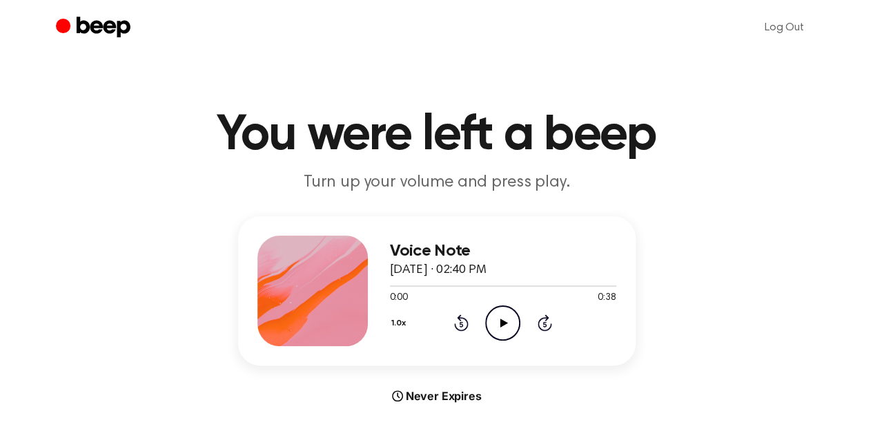
click at [510, 327] on icon "Play Audio" at bounding box center [502, 322] width 35 height 35
click at [510, 327] on icon "Pause Audio" at bounding box center [502, 322] width 35 height 35
click at [499, 316] on icon "Play Audio" at bounding box center [502, 322] width 35 height 35
click at [523, 397] on div "Never Expires" at bounding box center [437, 395] width 398 height 17
click at [513, 319] on icon "Pause Audio" at bounding box center [502, 322] width 35 height 35
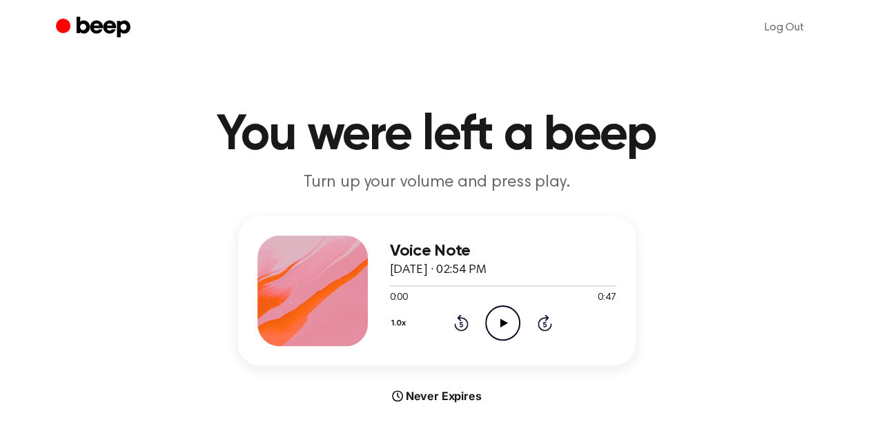
click at [504, 322] on icon at bounding box center [505, 322] width 8 height 9
click at [504, 327] on icon "Pause Audio" at bounding box center [502, 322] width 35 height 35
